Goal: Task Accomplishment & Management: Manage account settings

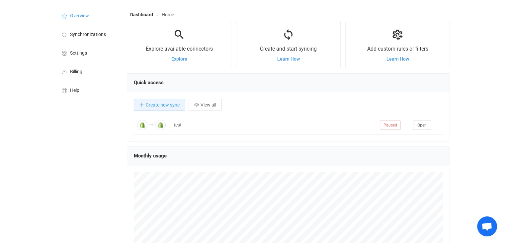
scroll to position [16, 0]
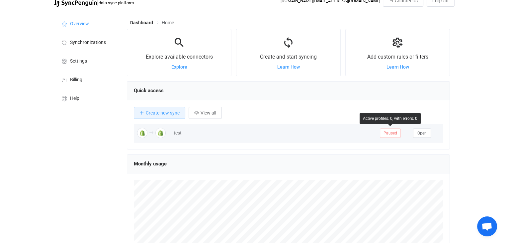
click at [389, 135] on span "Paused" at bounding box center [390, 132] width 21 height 9
click at [331, 131] on div "test" at bounding box center [273, 133] width 206 height 8
click at [177, 132] on div "test" at bounding box center [273, 133] width 206 height 8
click at [162, 133] on img at bounding box center [160, 133] width 10 height 10
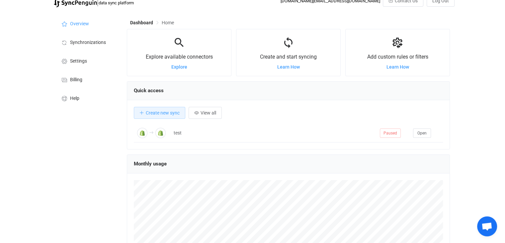
scroll to position [0, 0]
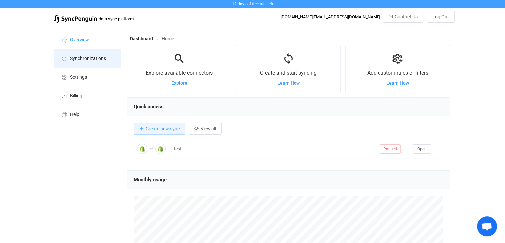
click at [99, 55] on li "Synchronizations" at bounding box center [87, 58] width 66 height 19
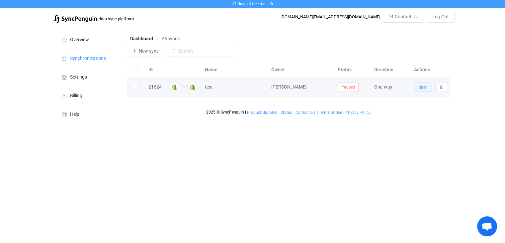
click at [426, 87] on span "Open" at bounding box center [423, 87] width 9 height 5
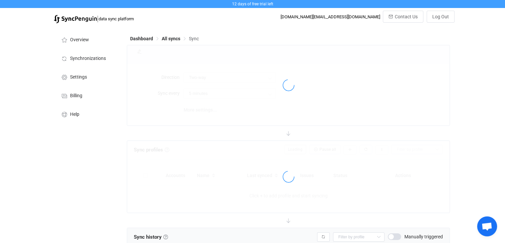
type input "A → B"
type input "24 hours"
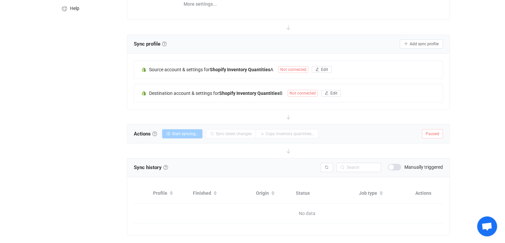
scroll to position [106, 0]
click at [286, 67] on span "Not connected" at bounding box center [293, 69] width 30 height 7
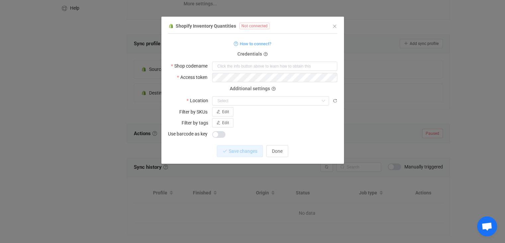
click at [122, 43] on div "Shopify Inventory Quantities Not connected 1 Standard output: Output saved to t…" at bounding box center [252, 121] width 505 height 243
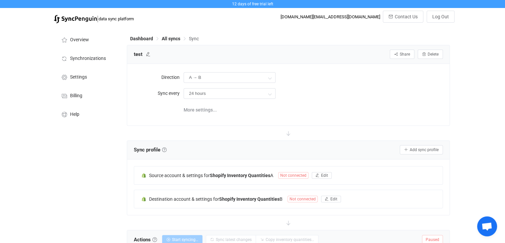
scroll to position [0, 0]
click at [80, 80] on li "Settings" at bounding box center [87, 76] width 66 height 19
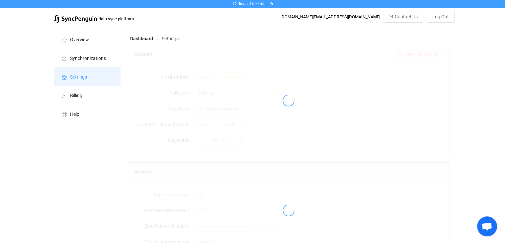
type input "Kamel Kamoun"
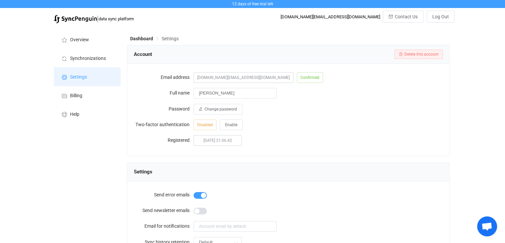
scroll to position [44, 0]
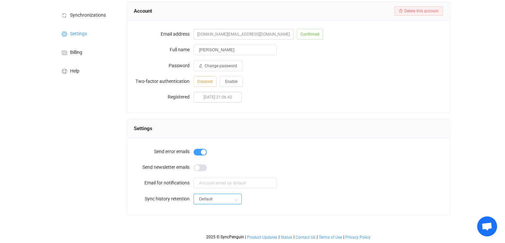
click at [209, 203] on input "Default" at bounding box center [218, 198] width 48 height 11
click at [214, 165] on span "3 days" at bounding box center [208, 165] width 14 height 5
type input "3 days"
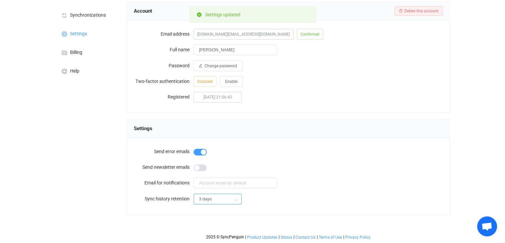
scroll to position [44, 0]
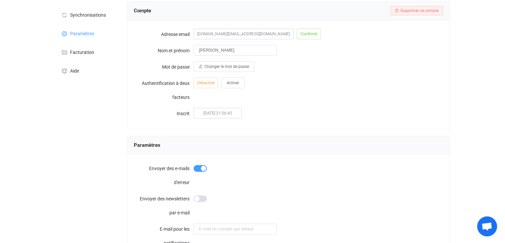
click at [318, 108] on div "30/09/2025 21:06:42" at bounding box center [319, 113] width 250 height 14
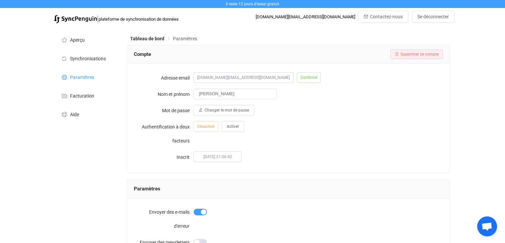
scroll to position [14, 0]
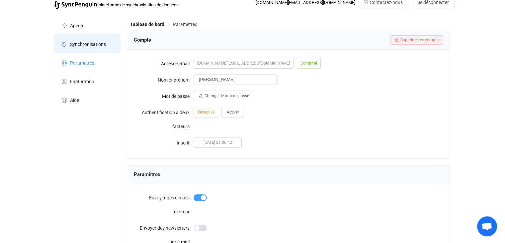
click at [101, 42] on font "Synchronisations" at bounding box center [88, 44] width 36 height 5
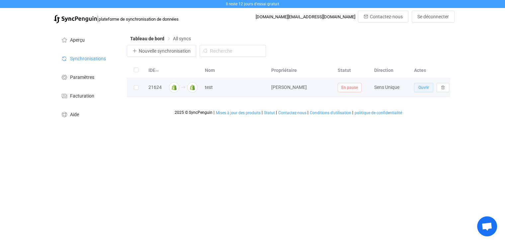
click at [420, 88] on font "Ouvrir" at bounding box center [424, 87] width 11 height 5
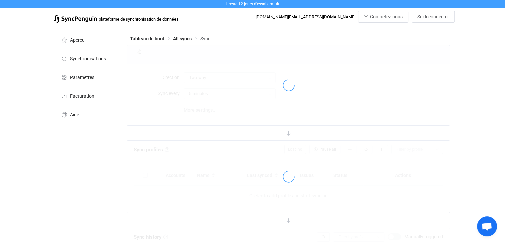
type input "A → B"
type input "24 hours"
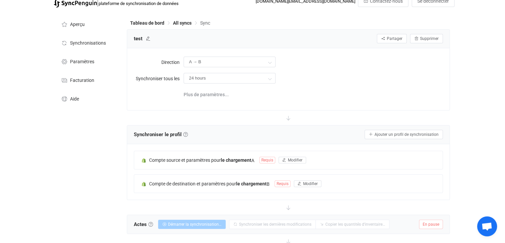
scroll to position [16, 0]
click at [203, 23] on span "Sync" at bounding box center [205, 22] width 10 height 5
drag, startPoint x: 320, startPoint y: 72, endPoint x: 208, endPoint y: 92, distance: 114.4
click at [208, 92] on font "Plus de paramètres..." at bounding box center [206, 93] width 45 height 5
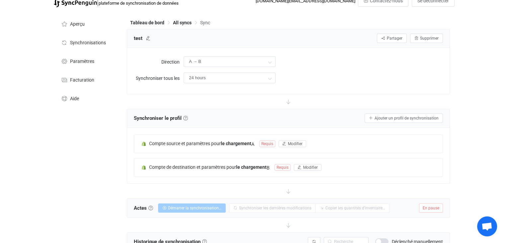
click at [208, 92] on div "Direction A → B Bidirectionnel UN B B UN Synchroniser tous les 24 hours 10 minu…" at bounding box center [288, 71] width 323 height 46
click at [391, 119] on font "Ajouter un profil de synchronisation" at bounding box center [407, 118] width 64 height 5
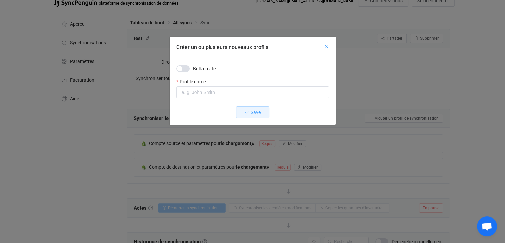
click at [326, 47] on icon "Fermer" at bounding box center [326, 46] width 5 height 5
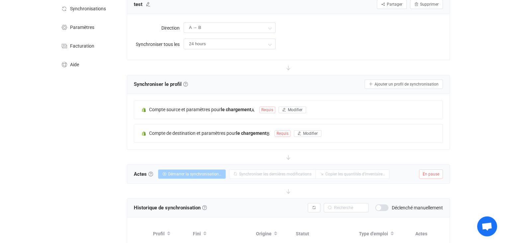
scroll to position [50, 0]
click at [290, 108] on font "Modifier" at bounding box center [295, 109] width 15 height 5
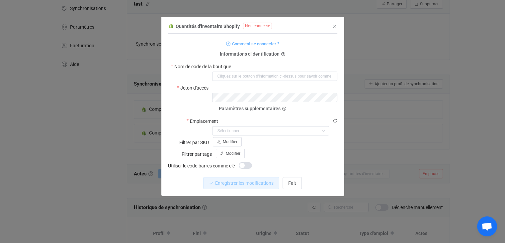
click at [301, 60] on div "Informations d'identification Nom de code de la boutique" at bounding box center [252, 67] width 169 height 27
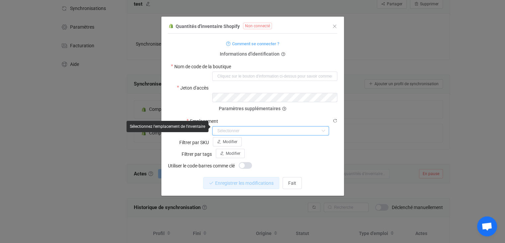
click at [284, 131] on input "dialogue" at bounding box center [270, 130] width 117 height 9
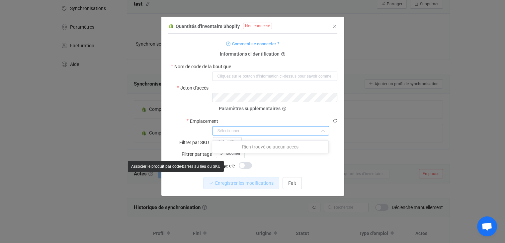
click at [301, 166] on div "dialogue" at bounding box center [274, 164] width 125 height 9
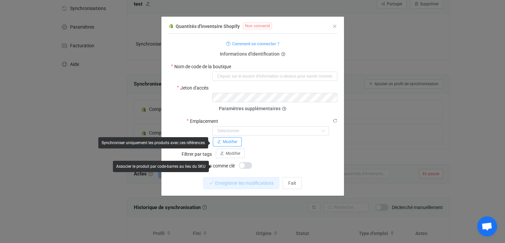
click at [232, 144] on font "Modifier" at bounding box center [230, 141] width 15 height 5
